Goal: Task Accomplishment & Management: Complete application form

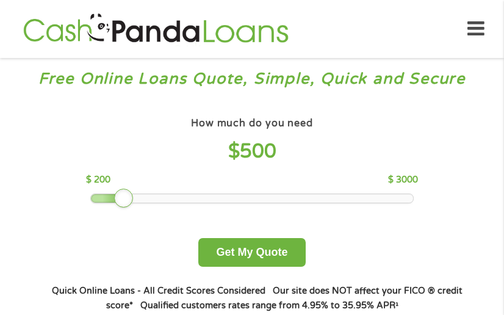
drag, startPoint x: 172, startPoint y: 195, endPoint x: 111, endPoint y: 198, distance: 61.1
click at [111, 198] on div at bounding box center [252, 198] width 322 height 9
click at [478, 31] on icon at bounding box center [475, 29] width 17 height 30
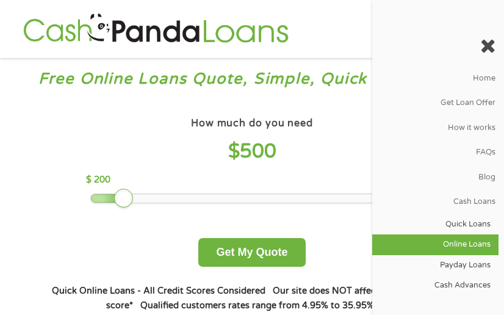
click at [469, 239] on link "Online Loans" at bounding box center [435, 244] width 126 height 20
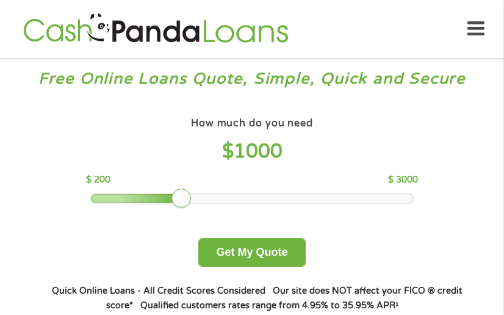
drag, startPoint x: 475, startPoint y: 32, endPoint x: 474, endPoint y: 45, distance: 12.9
click at [475, 31] on icon at bounding box center [475, 29] width 17 height 30
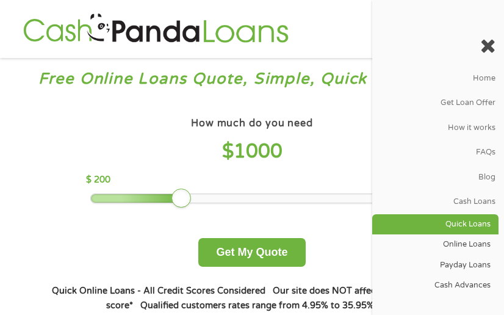
click at [468, 215] on link "Quick Loans" at bounding box center [435, 224] width 126 height 20
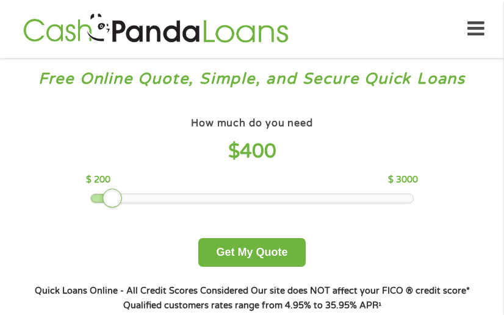
drag, startPoint x: 182, startPoint y: 197, endPoint x: 116, endPoint y: 198, distance: 65.9
click at [116, 198] on div at bounding box center [113, 199] width 20 height 20
click at [118, 198] on div at bounding box center [113, 199] width 20 height 20
click at [132, 196] on div at bounding box center [252, 198] width 322 height 9
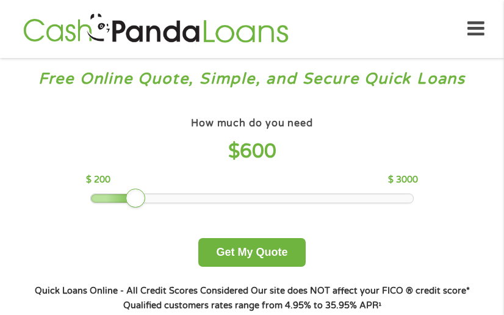
click at [129, 197] on div at bounding box center [136, 199] width 20 height 20
click at [126, 197] on div at bounding box center [136, 199] width 20 height 20
click at [124, 197] on div at bounding box center [252, 198] width 322 height 9
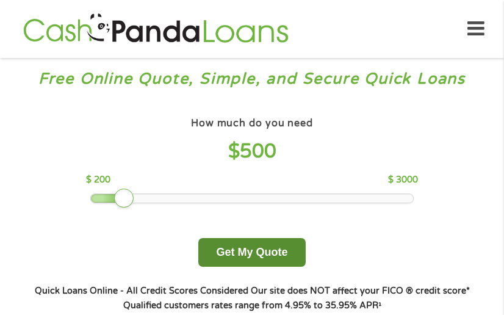
click at [254, 258] on button "Get My Quote" at bounding box center [251, 252] width 107 height 29
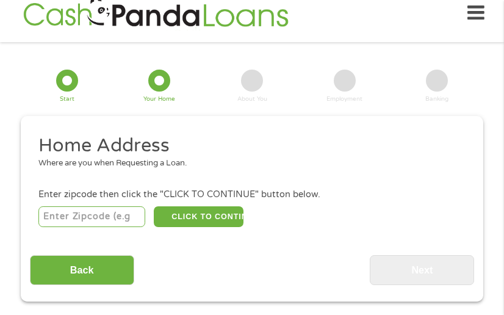
click at [81, 214] on input "number" at bounding box center [91, 216] width 107 height 21
type input "90062"
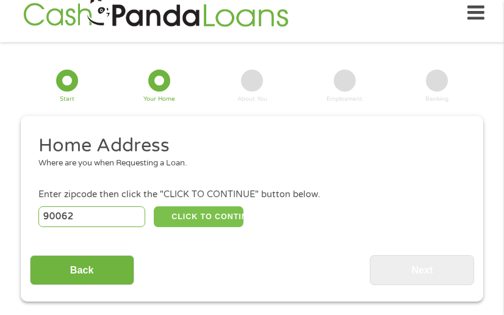
click at [235, 222] on button "CLICK TO CONTINUE" at bounding box center [198, 216] width 89 height 21
type input "90062"
type input "[GEOGRAPHIC_DATA]"
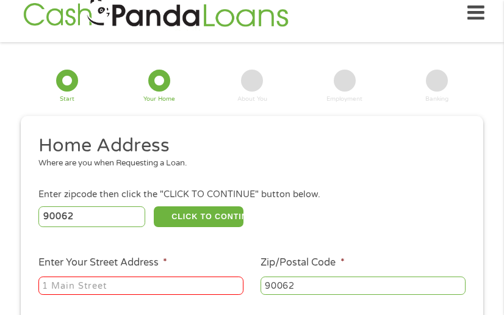
click at [177, 285] on input "Enter Your Street Address *" at bounding box center [140, 285] width 205 height 18
type input "[STREET_ADDRESS][PERSON_NAME]"
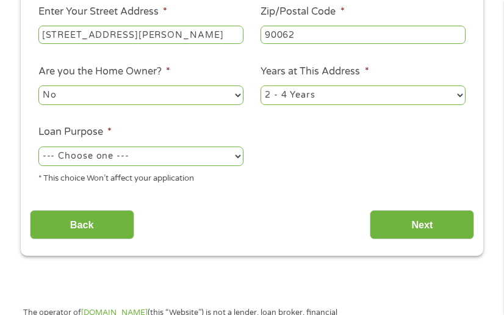
scroll to position [266, 0]
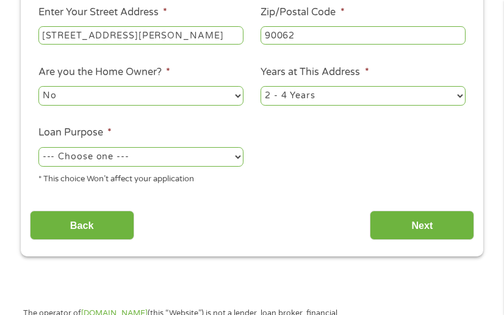
click at [144, 156] on select "--- Choose one --- Pay Bills Debt Consolidation Home Improvement Major Purchase…" at bounding box center [140, 157] width 205 height 20
select select "other"
click at [38, 148] on select "--- Choose one --- Pay Bills Debt Consolidation Home Improvement Major Purchase…" at bounding box center [140, 157] width 205 height 20
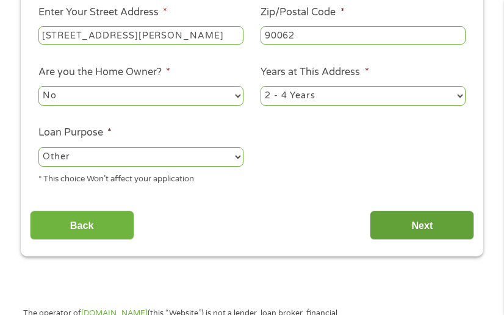
click at [436, 231] on input "Next" at bounding box center [422, 226] width 104 height 30
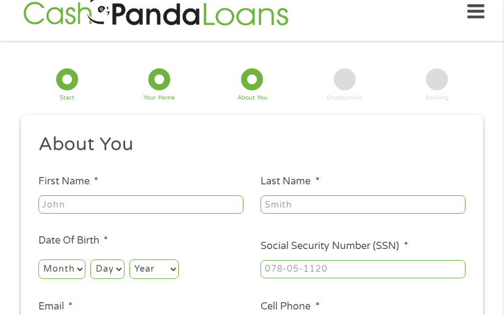
scroll to position [16, 0]
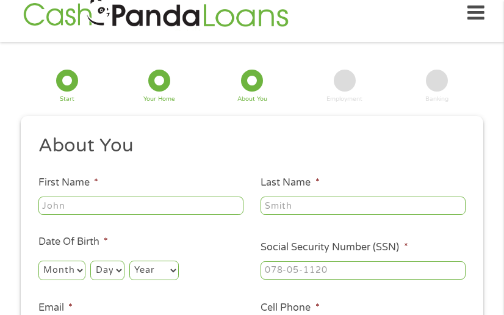
click at [107, 209] on input "First Name *" at bounding box center [140, 206] width 205 height 18
type input "[PERSON_NAME]"
type input "[EMAIL_ADDRESS][DOMAIN_NAME]"
type input "[PHONE_NUMBER]"
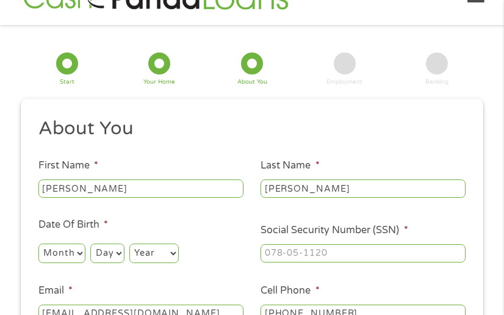
scroll to position [139, 0]
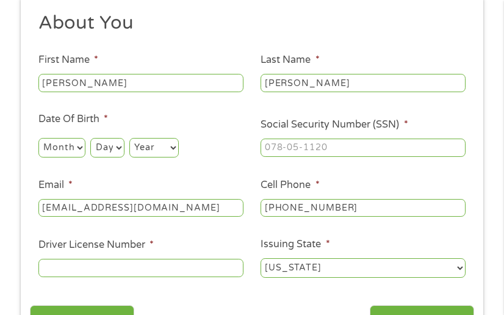
click at [51, 145] on select "Month 1 2 3 4 5 6 7 8 9 10 11 12" at bounding box center [61, 148] width 47 height 20
select select "8"
click at [38, 138] on select "Month 1 2 3 4 5 6 7 8 9 10 11 12" at bounding box center [61, 148] width 47 height 20
click at [110, 146] on select "Day 1 2 3 4 5 6 7 8 9 10 11 12 13 14 15 16 17 18 19 20 21 22 23 24 25 26 27 28 …" at bounding box center [107, 148] width 34 height 20
select select "24"
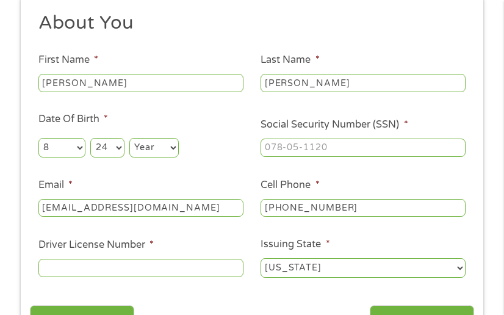
click at [90, 138] on select "Day 1 2 3 4 5 6 7 8 9 10 11 12 13 14 15 16 17 18 19 20 21 22 23 24 25 26 27 28 …" at bounding box center [107, 148] width 34 height 20
click at [155, 149] on select "Year [DATE] 2006 2005 2004 2003 2002 2001 2000 1999 1998 1997 1996 1995 1994 19…" at bounding box center [153, 148] width 49 height 20
select select "1999"
click at [130, 138] on select "Year [DATE] 2006 2005 2004 2003 2002 2001 2000 1999 1998 1997 1996 1995 1994 19…" at bounding box center [153, 148] width 49 height 20
click at [303, 150] on input "___-__-____" at bounding box center [363, 148] width 205 height 18
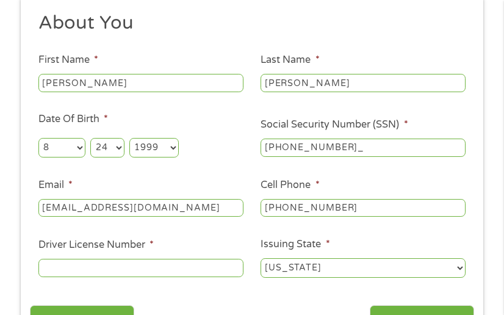
type input "610-08-0215"
click at [207, 279] on div at bounding box center [140, 268] width 205 height 23
click at [206, 271] on input "Driver License Number *" at bounding box center [140, 268] width 205 height 18
type input "y"
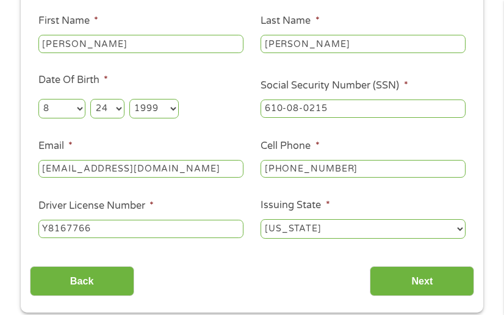
scroll to position [362, 0]
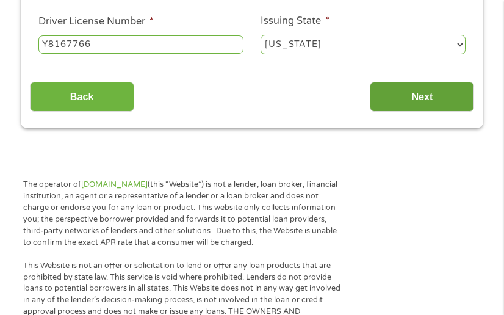
type input "Y8167766"
click at [417, 88] on input "Next" at bounding box center [422, 97] width 104 height 30
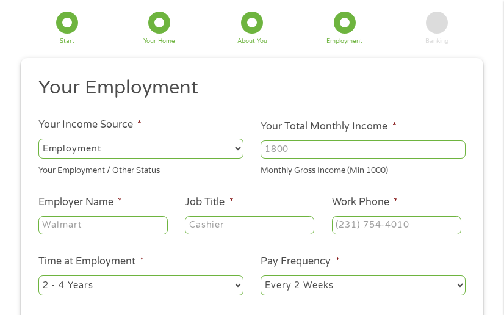
scroll to position [76, 0]
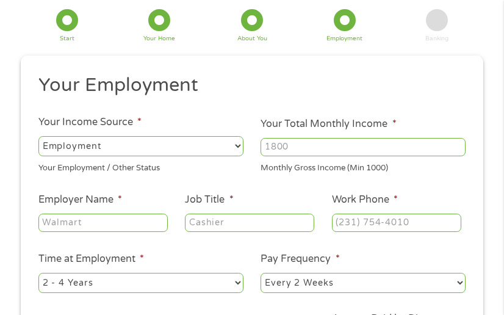
click at [339, 143] on input "Your Total Monthly Income *" at bounding box center [363, 147] width 205 height 18
type input "2000"
click at [60, 222] on input "Employer Name *" at bounding box center [102, 223] width 129 height 18
type input "CGV Cinema"
click at [289, 214] on input "Job Title *" at bounding box center [249, 223] width 129 height 18
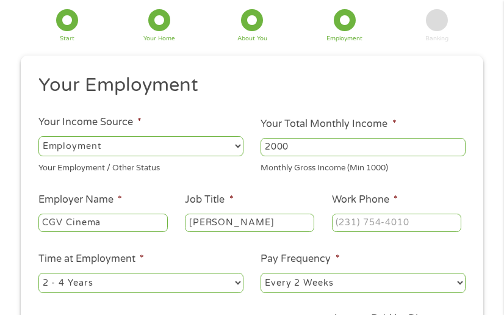
type input "[PERSON_NAME]"
click at [342, 220] on input "(___) ___-____" at bounding box center [396, 223] width 129 height 18
type input "[PHONE_NUMBER]"
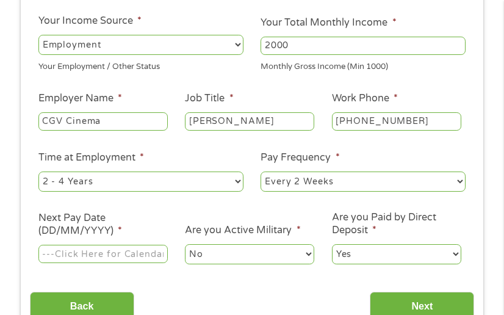
scroll to position [184, 0]
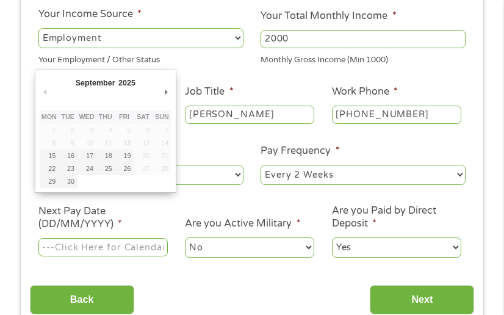
click at [123, 254] on input "Next Pay Date (DD/MM/YYYY) *" at bounding box center [102, 247] width 129 height 18
type input "[DATE]"
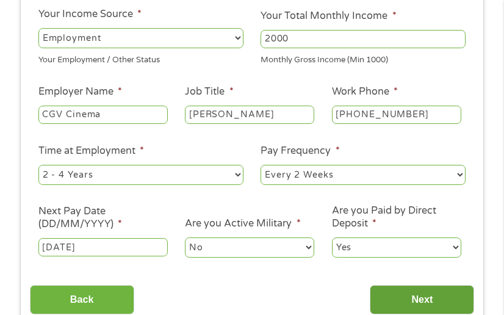
click at [425, 292] on input "Next" at bounding box center [422, 300] width 104 height 30
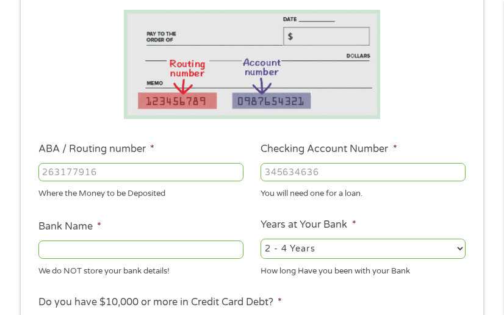
scroll to position [254, 0]
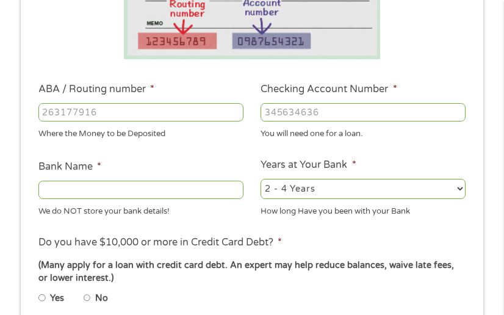
click at [170, 118] on input "ABA / Routing number *" at bounding box center [140, 112] width 205 height 18
type input "122235821"
type input "US BANK NA"
type input "122235821"
click at [267, 106] on input "Checking Account Number *" at bounding box center [363, 112] width 205 height 18
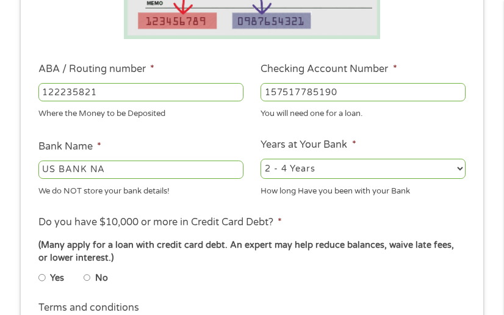
scroll to position [305, 0]
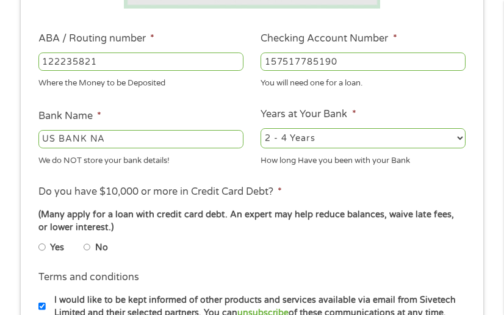
type input "157517785190"
click at [87, 248] on input "No" at bounding box center [87, 247] width 7 height 15
radio input "true"
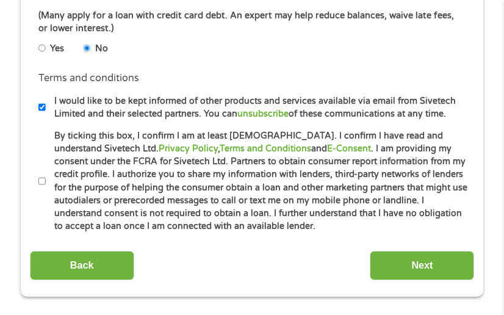
scroll to position [549, 0]
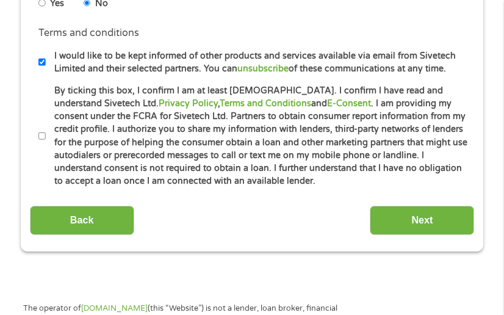
click at [41, 140] on input "By ticking this box, I confirm I am at least [DEMOGRAPHIC_DATA]. I confirm I ha…" at bounding box center [41, 136] width 7 height 15
checkbox input "true"
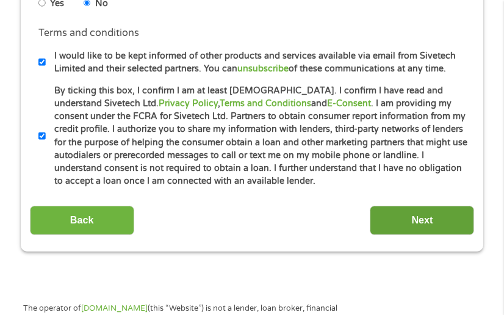
click at [413, 226] on input "Next" at bounding box center [422, 221] width 104 height 30
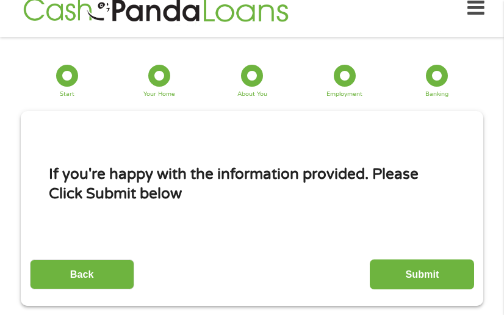
scroll to position [16, 0]
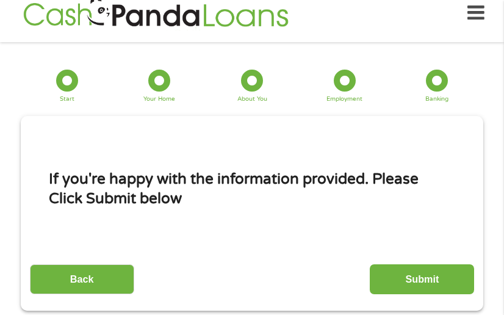
click at [406, 298] on div "This field is hidden when viewing the form gclid EAIaIQobChMI5tagke7TjwMV3yVECB…" at bounding box center [252, 213] width 463 height 195
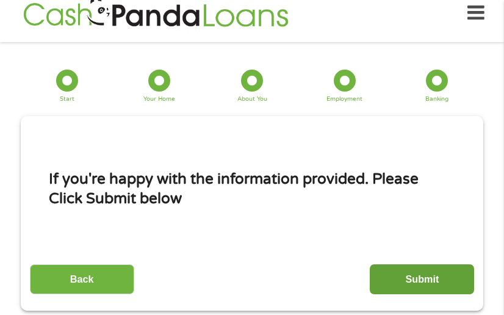
click at [411, 282] on input "Submit" at bounding box center [422, 279] width 104 height 30
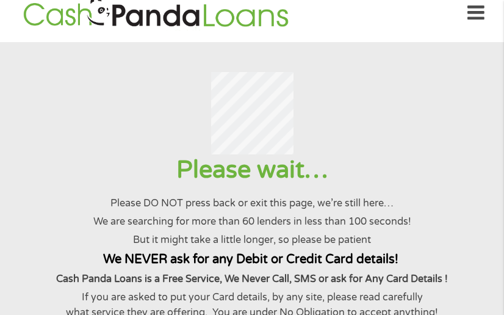
scroll to position [0, 0]
